Goal: Check status: Check status

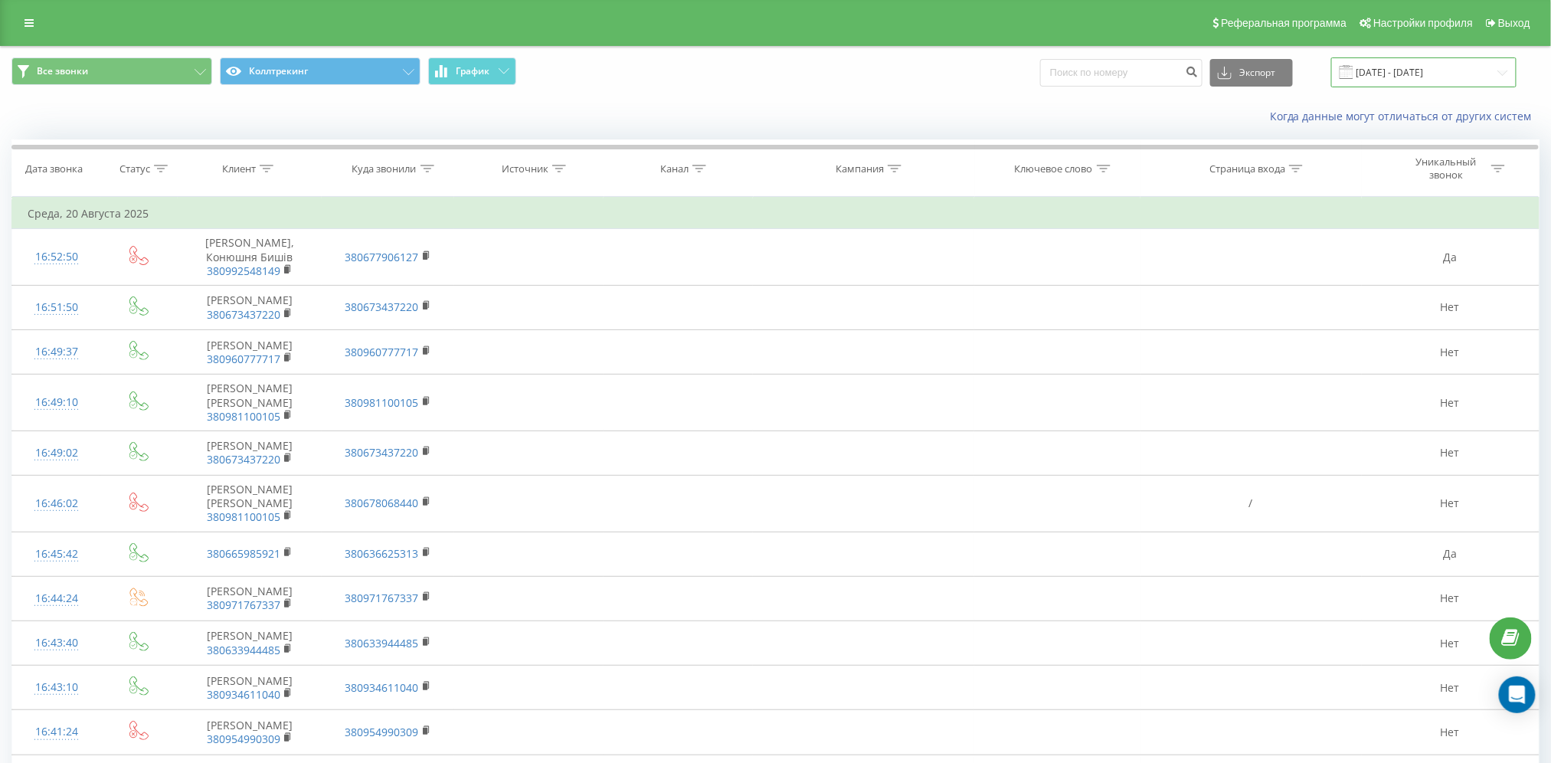
click at [1472, 74] on input "[DATE] - [DATE]" at bounding box center [1423, 72] width 185 height 30
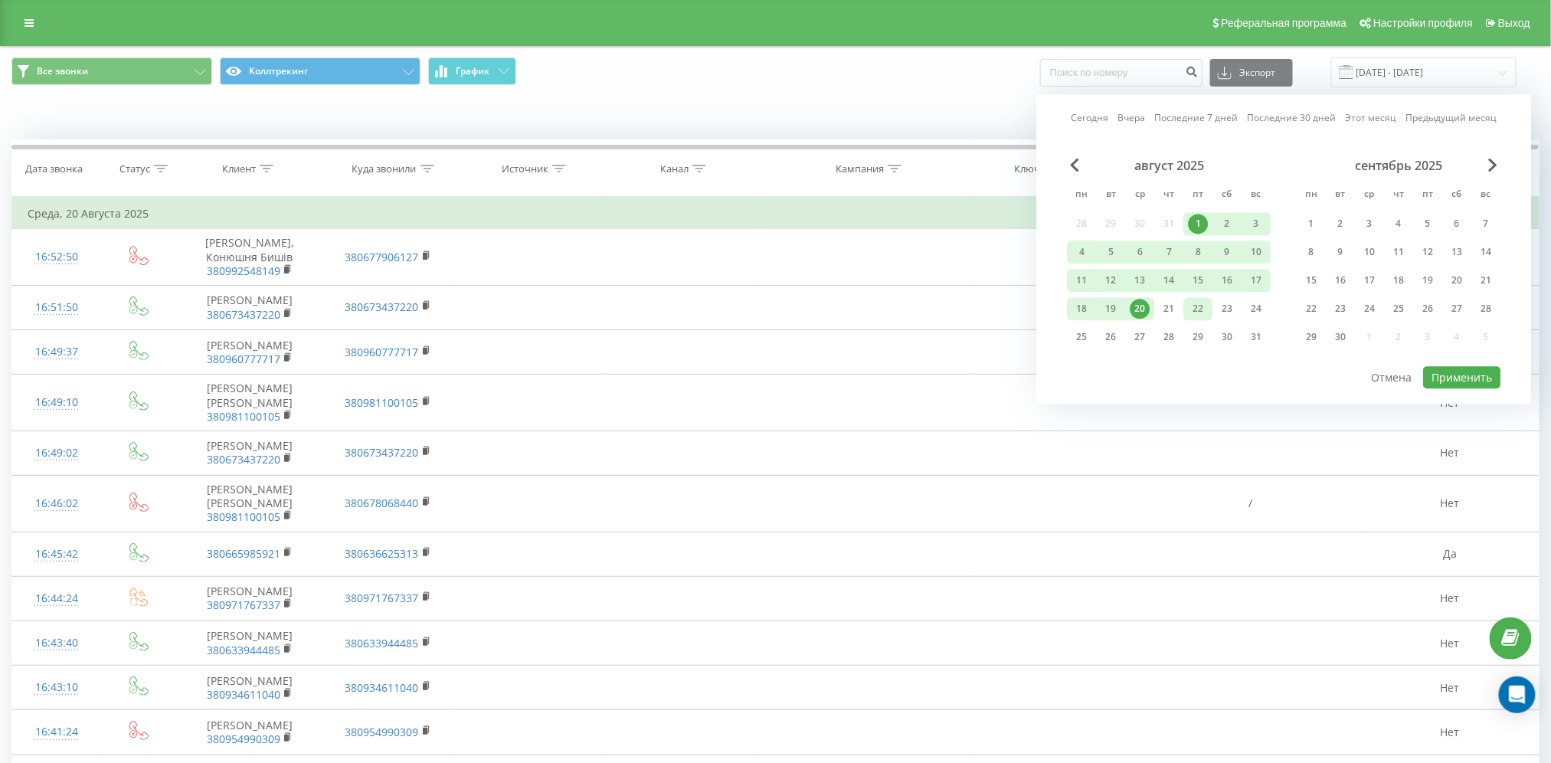
click at [1193, 311] on div "22" at bounding box center [1198, 309] width 20 height 20
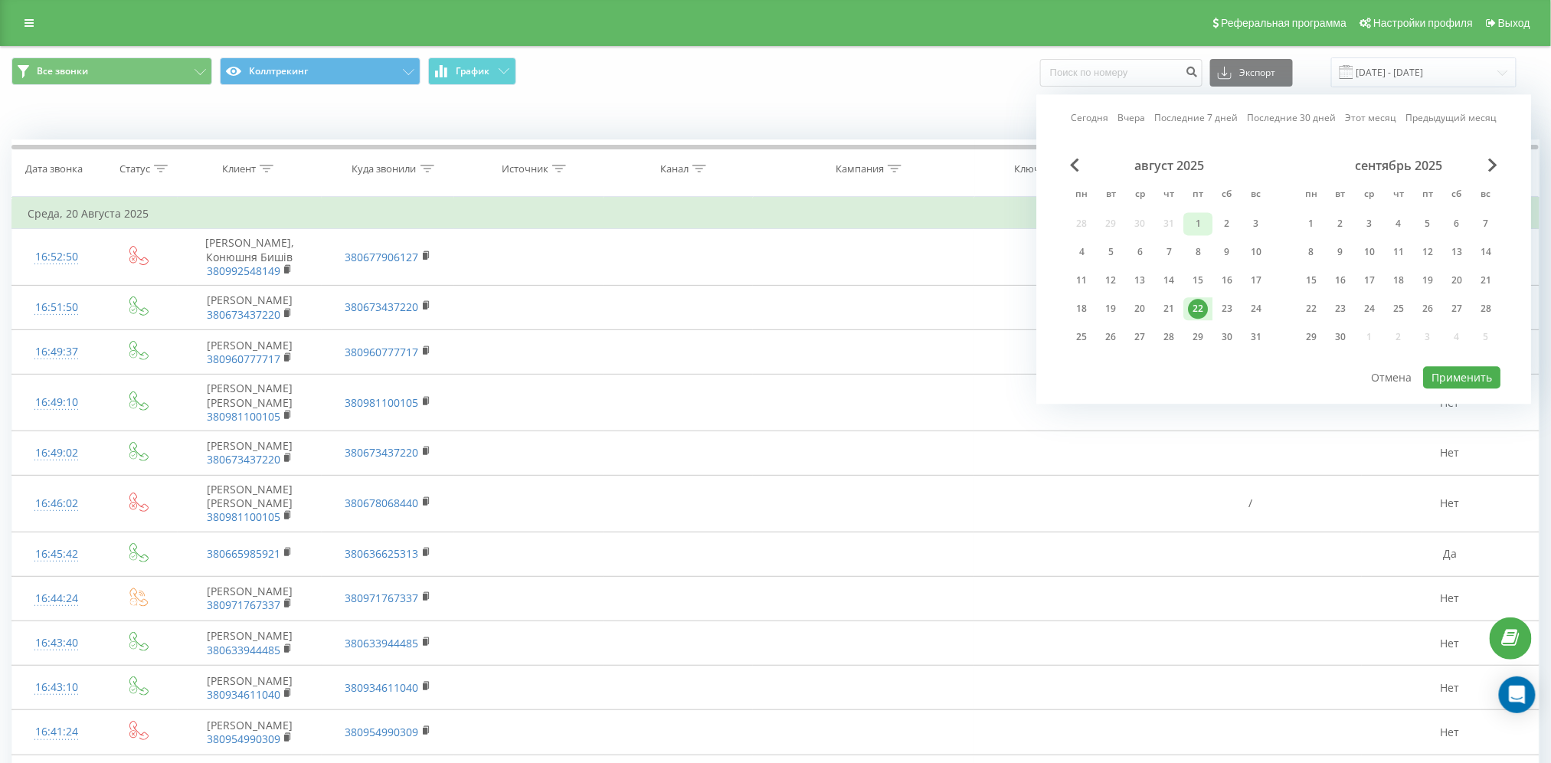
click at [1196, 221] on div "1" at bounding box center [1198, 224] width 20 height 20
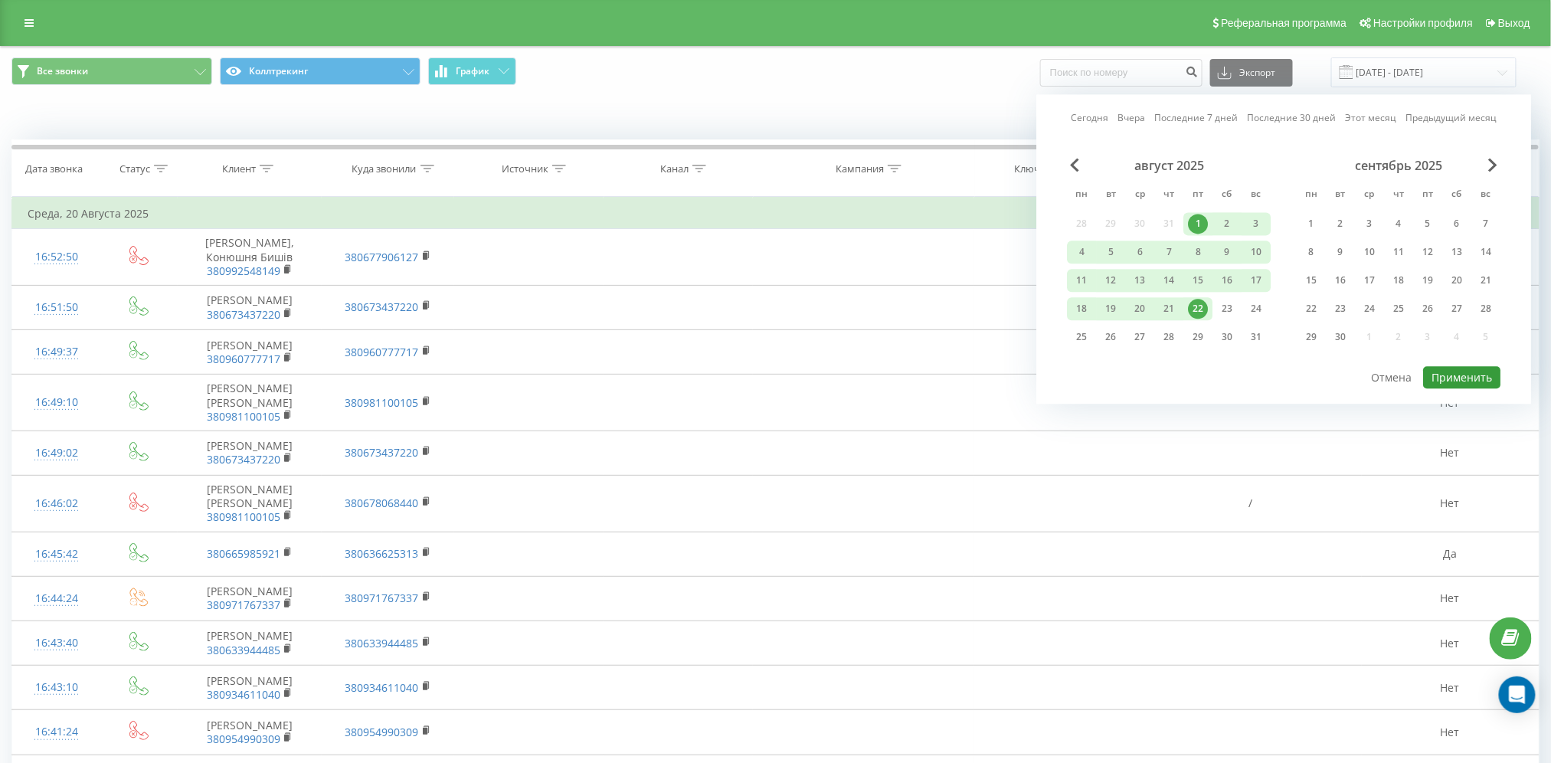
click at [1460, 369] on button "Применить" at bounding box center [1461, 377] width 77 height 22
type input "[DATE] - [DATE]"
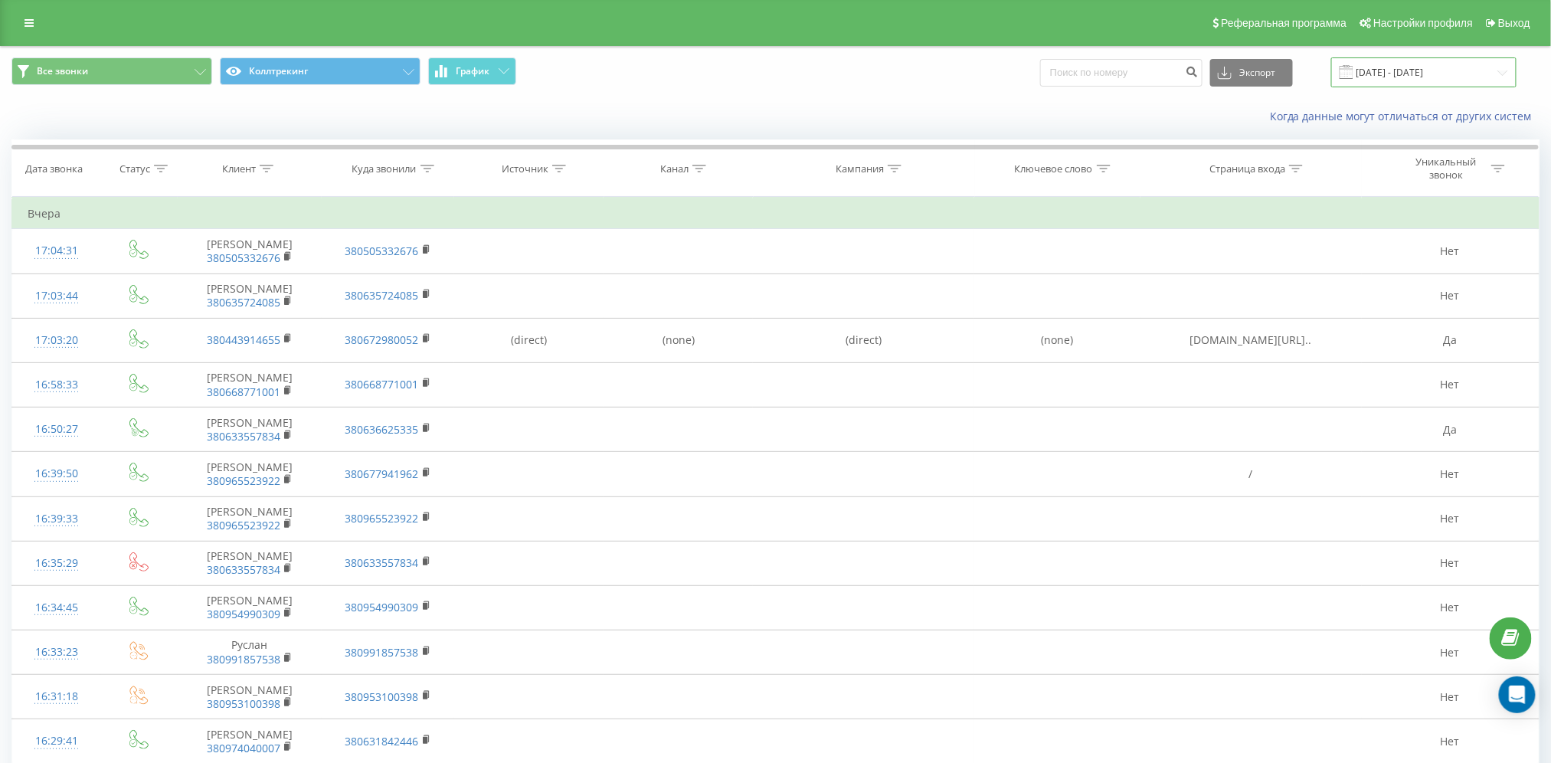
click at [1468, 70] on input "[DATE] - [DATE]" at bounding box center [1423, 72] width 185 height 30
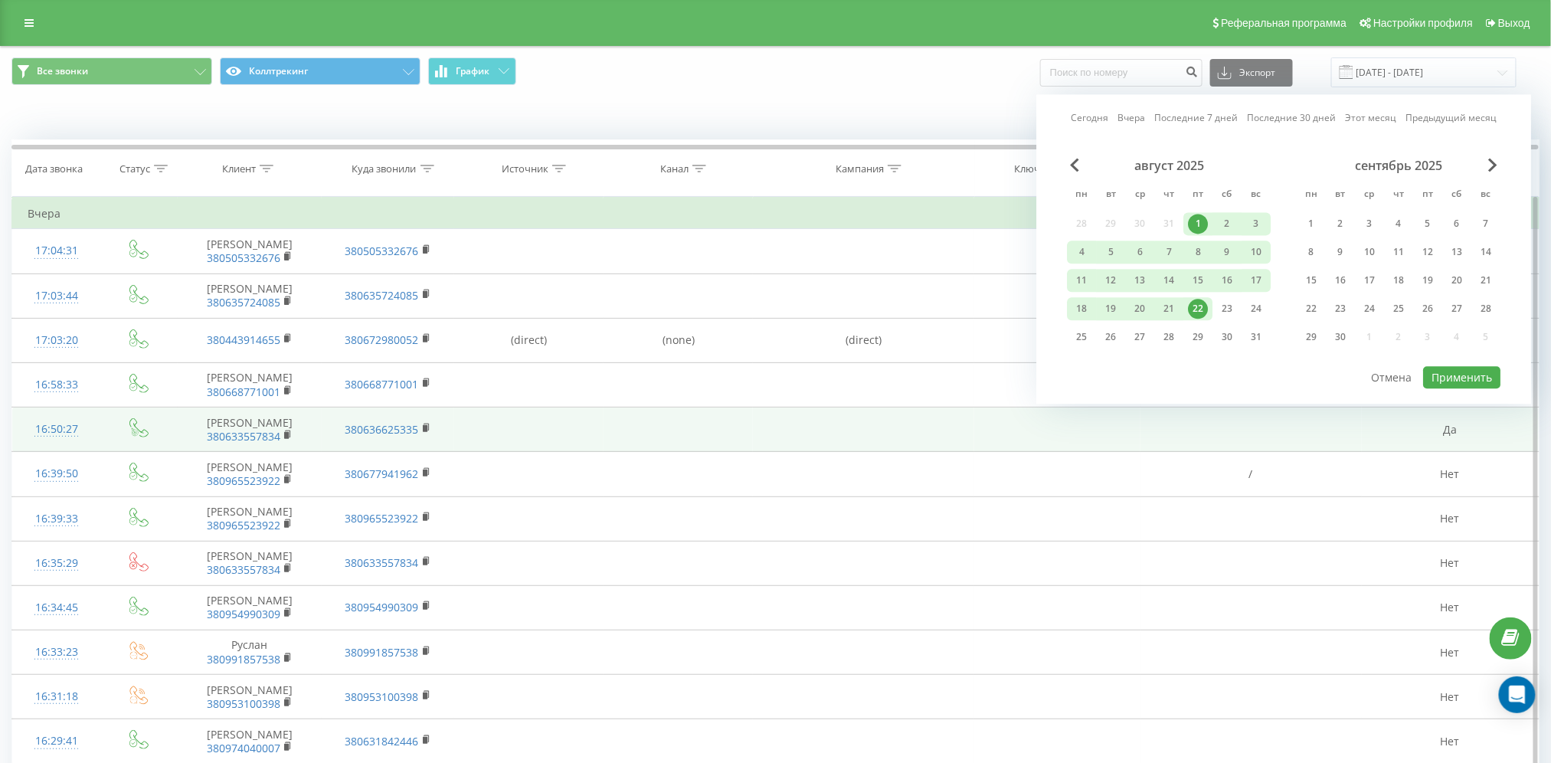
drag, startPoint x: 594, startPoint y: 412, endPoint x: 952, endPoint y: 427, distance: 358.9
click at [599, 412] on td at bounding box center [528, 430] width 149 height 44
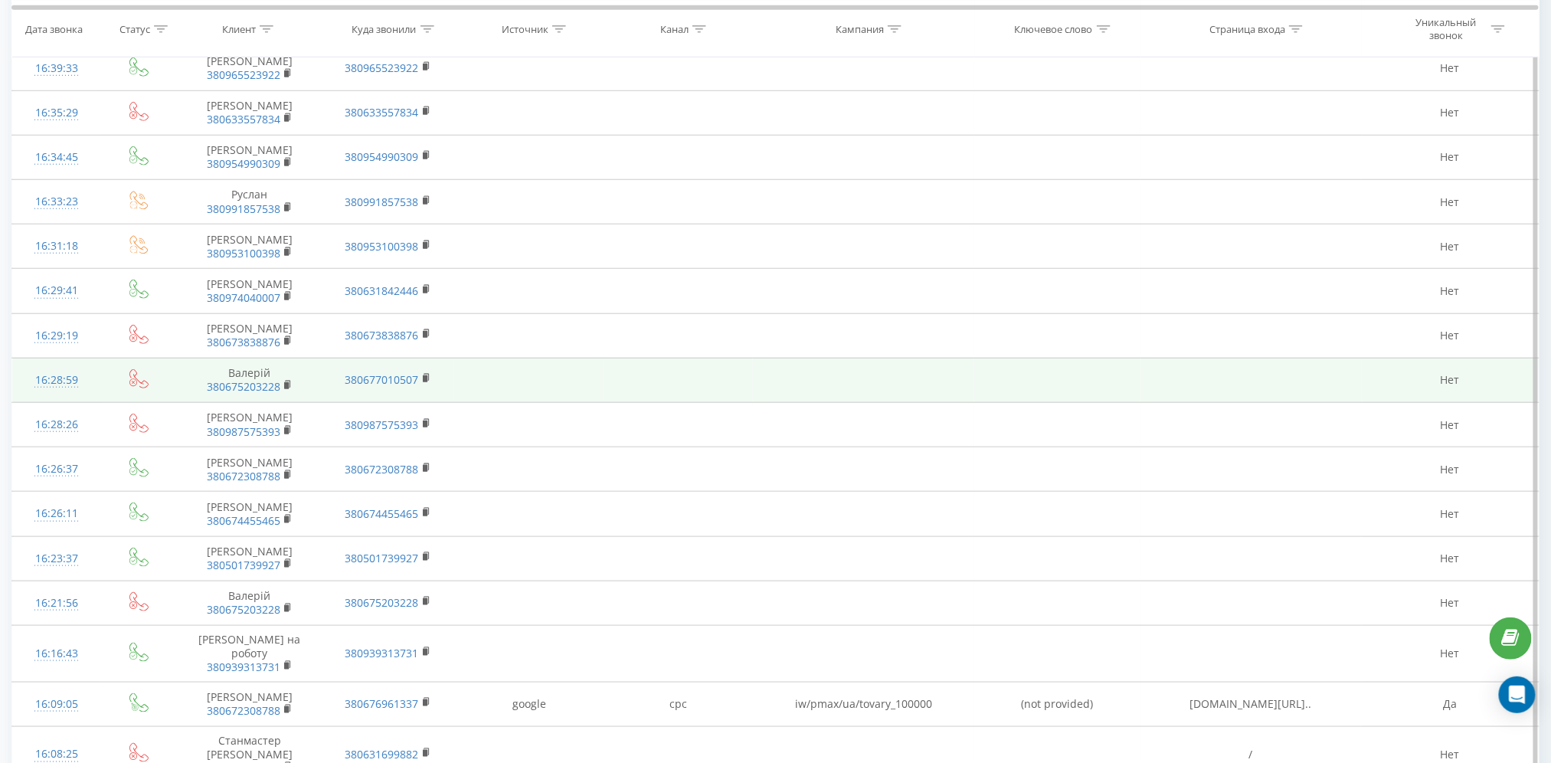
scroll to position [675, 0]
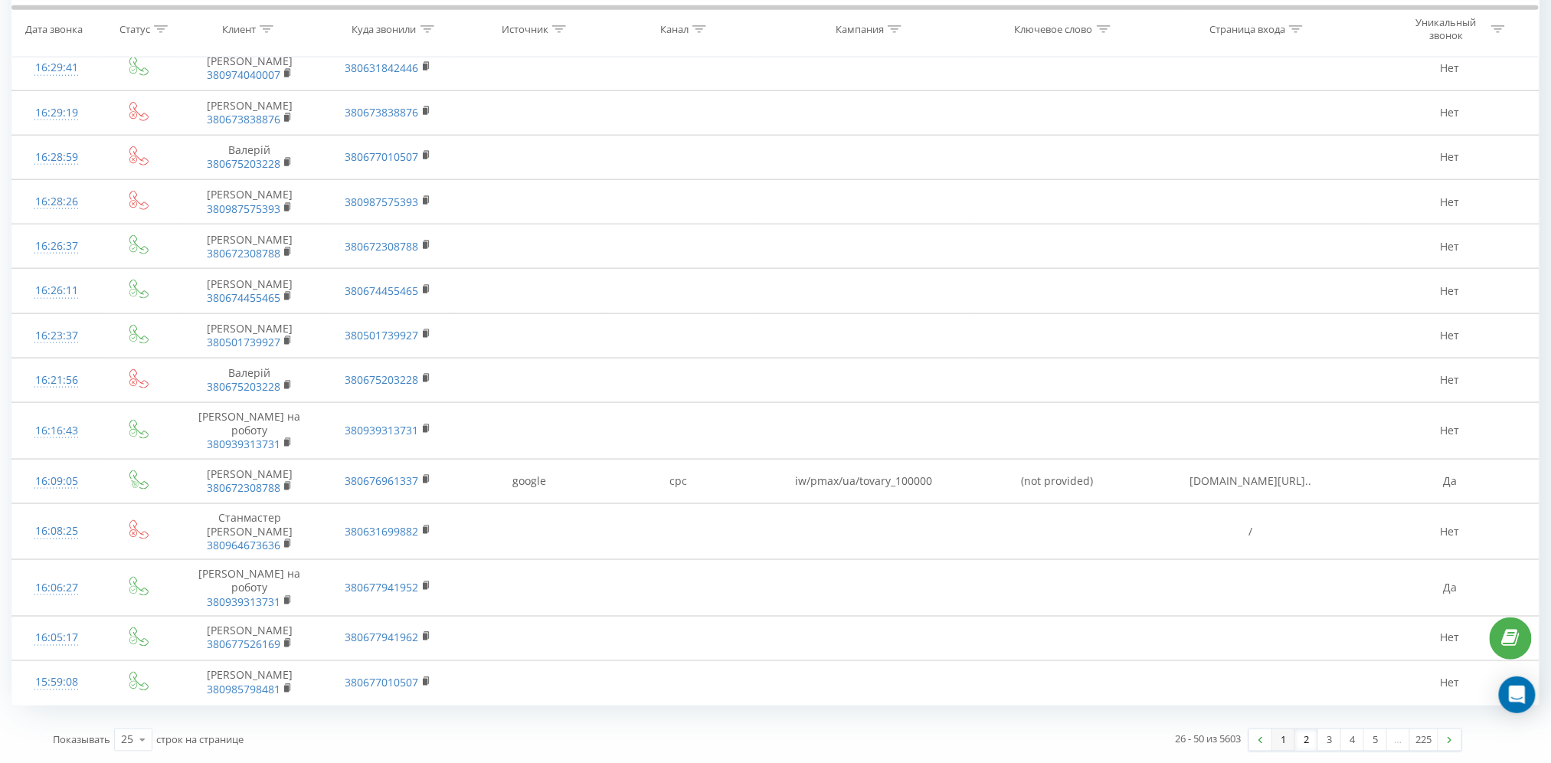
click at [1277, 737] on link "1" at bounding box center [1283, 739] width 23 height 21
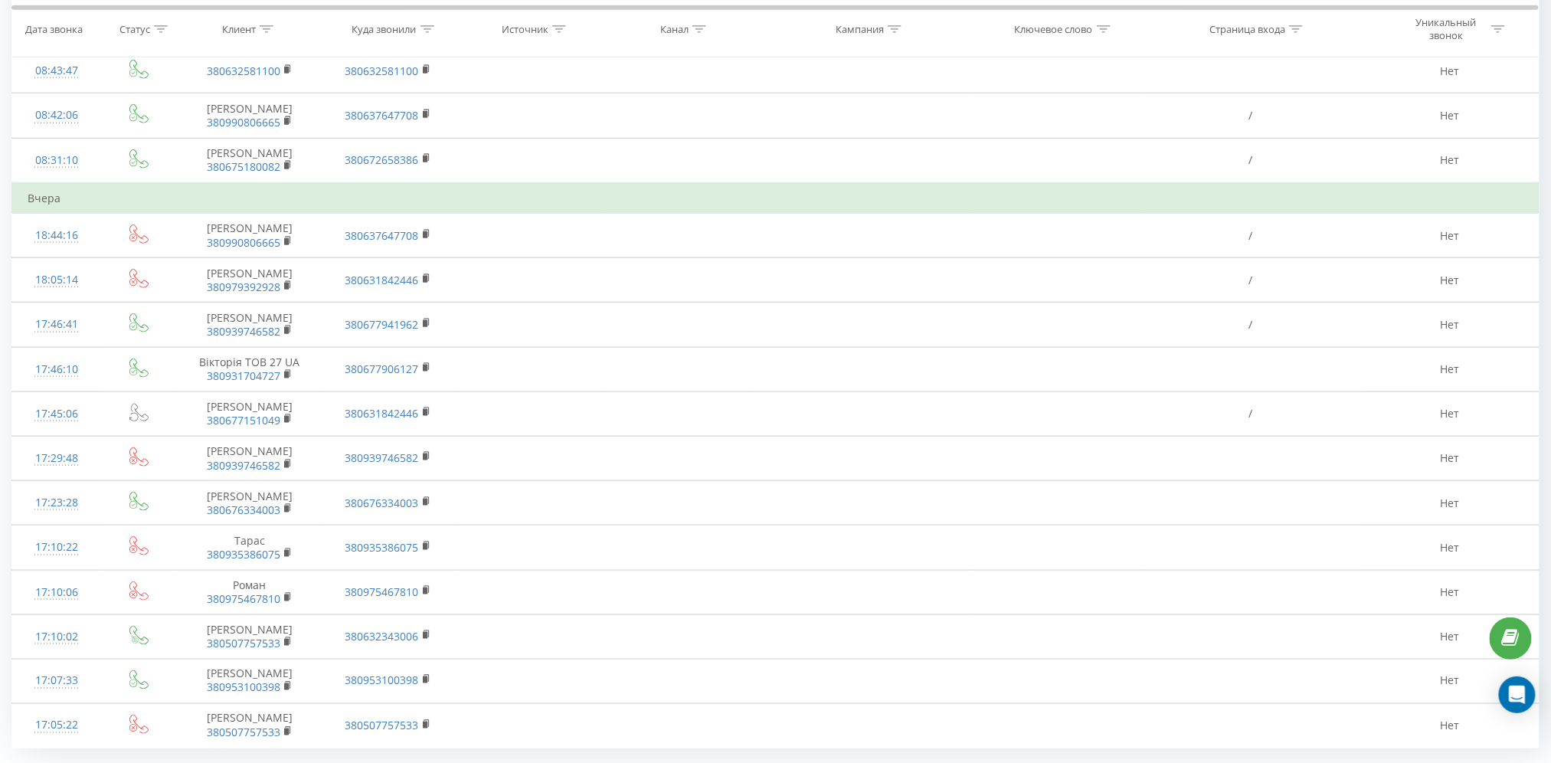
scroll to position [669, 0]
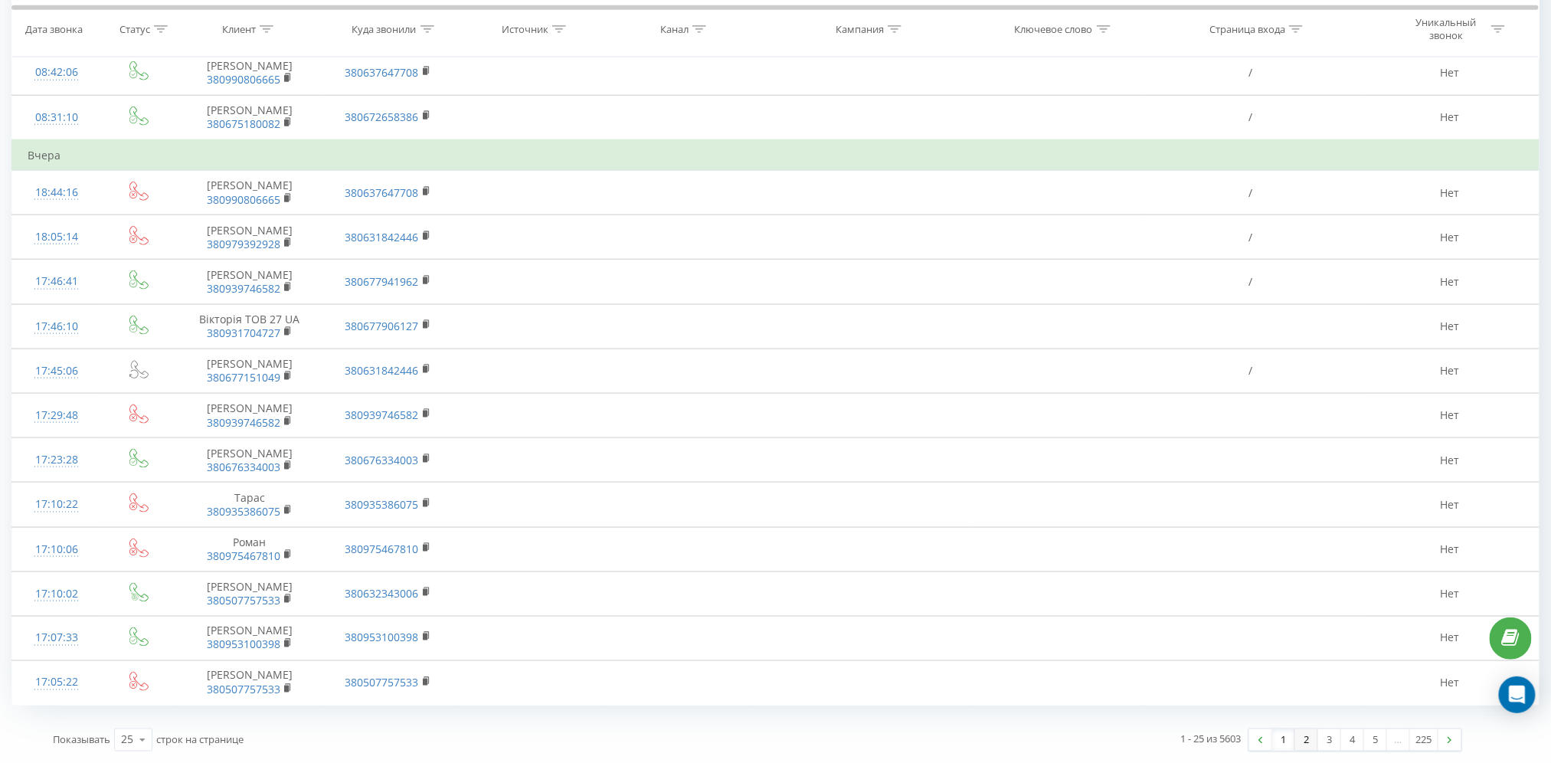
click at [1306, 741] on link "2" at bounding box center [1306, 739] width 23 height 21
